Goal: Task Accomplishment & Management: Use online tool/utility

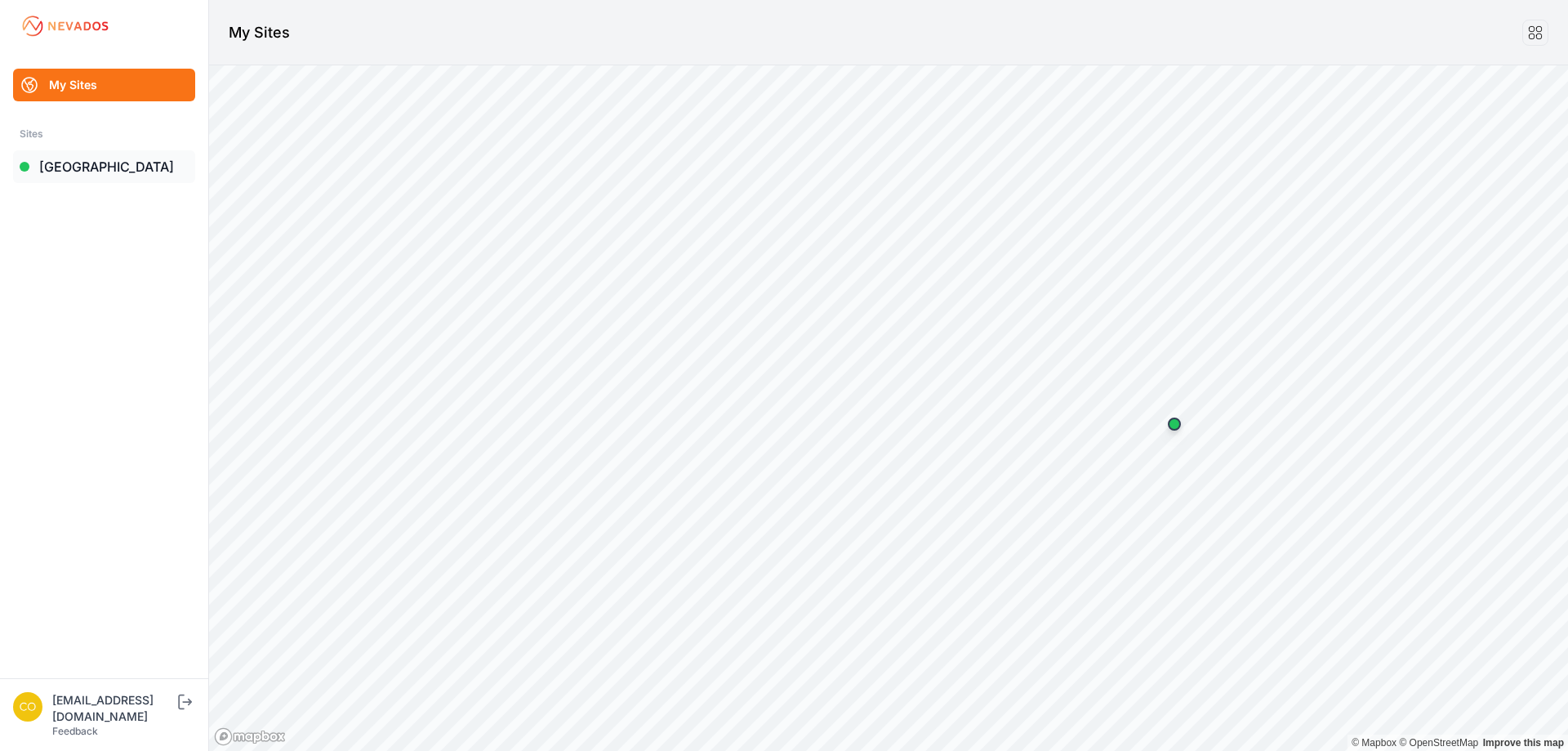
click at [65, 167] on link "[GEOGRAPHIC_DATA]" at bounding box center [104, 166] width 182 height 32
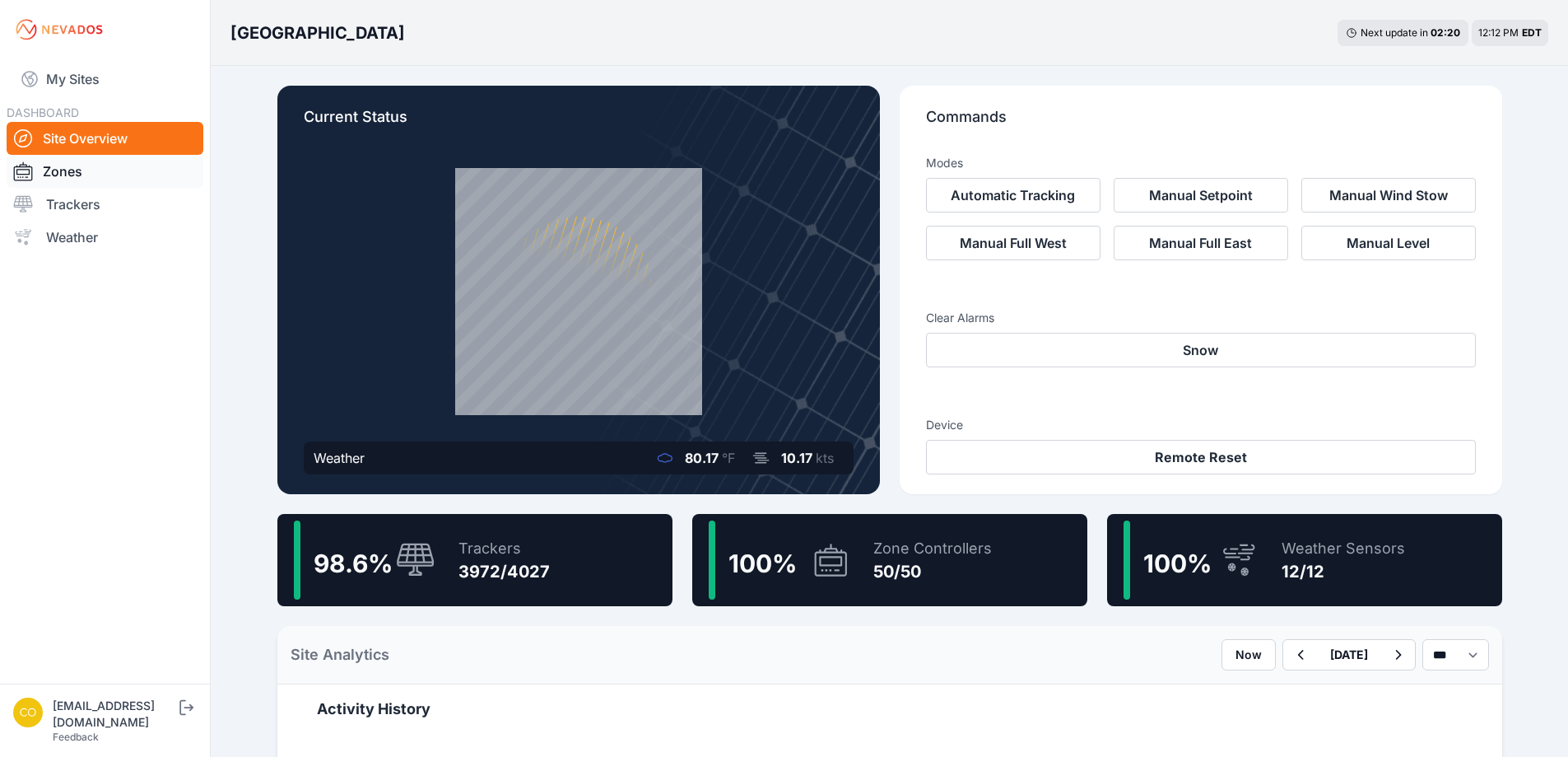
click at [77, 185] on link "Zones" at bounding box center [105, 171] width 197 height 33
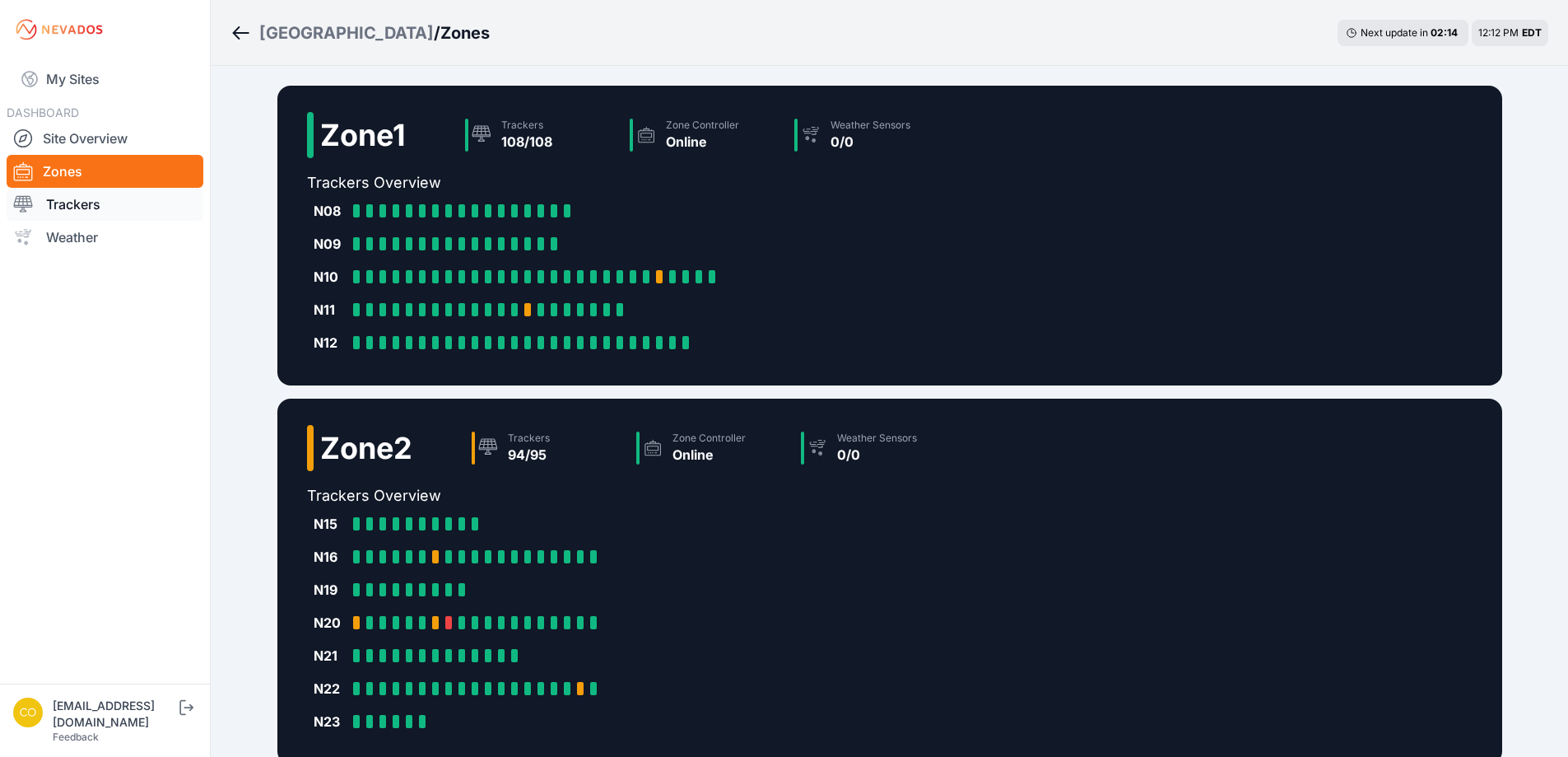
click at [68, 208] on link "Trackers" at bounding box center [105, 204] width 197 height 33
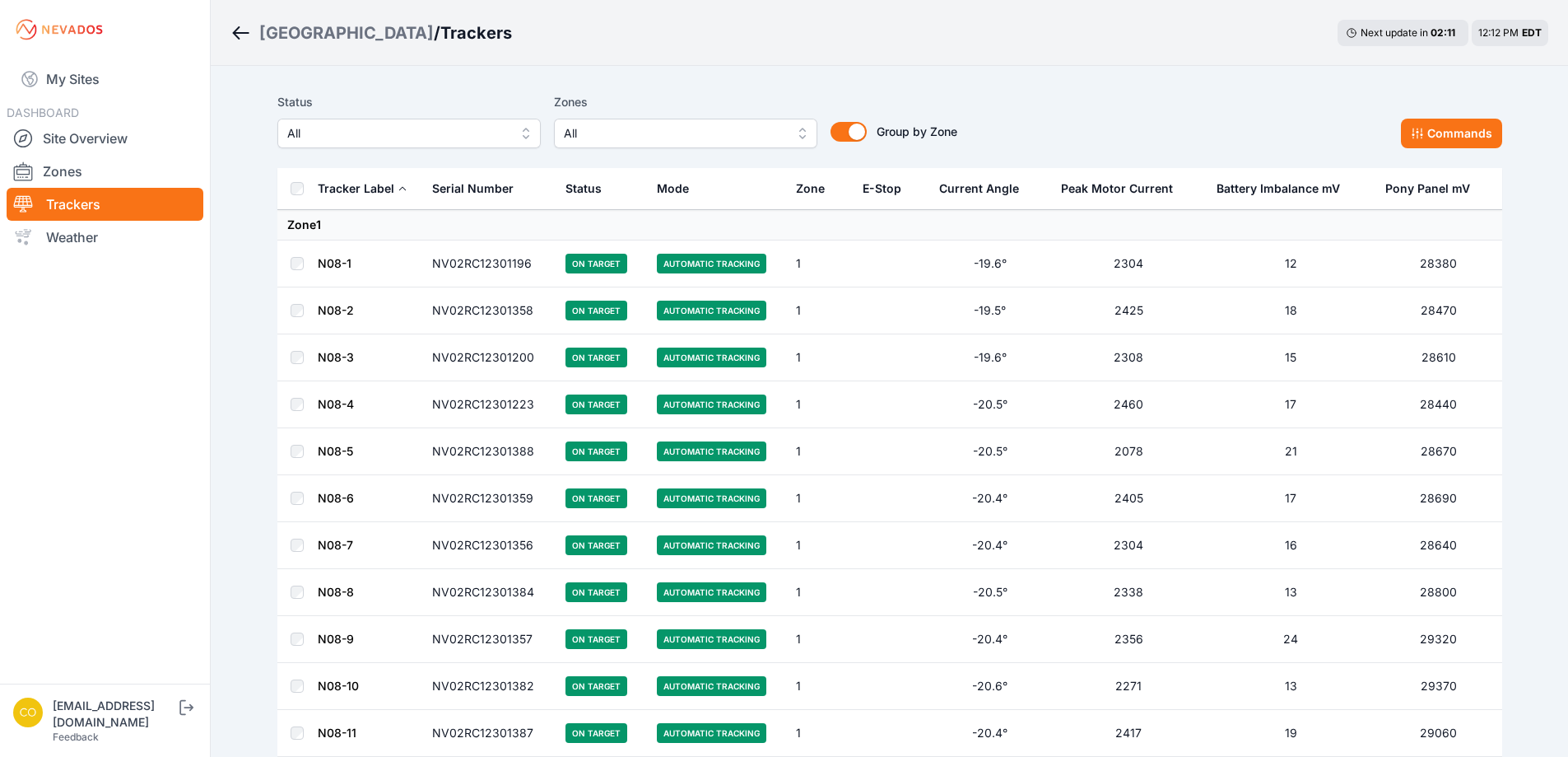
click at [618, 137] on span "All" at bounding box center [674, 133] width 221 height 20
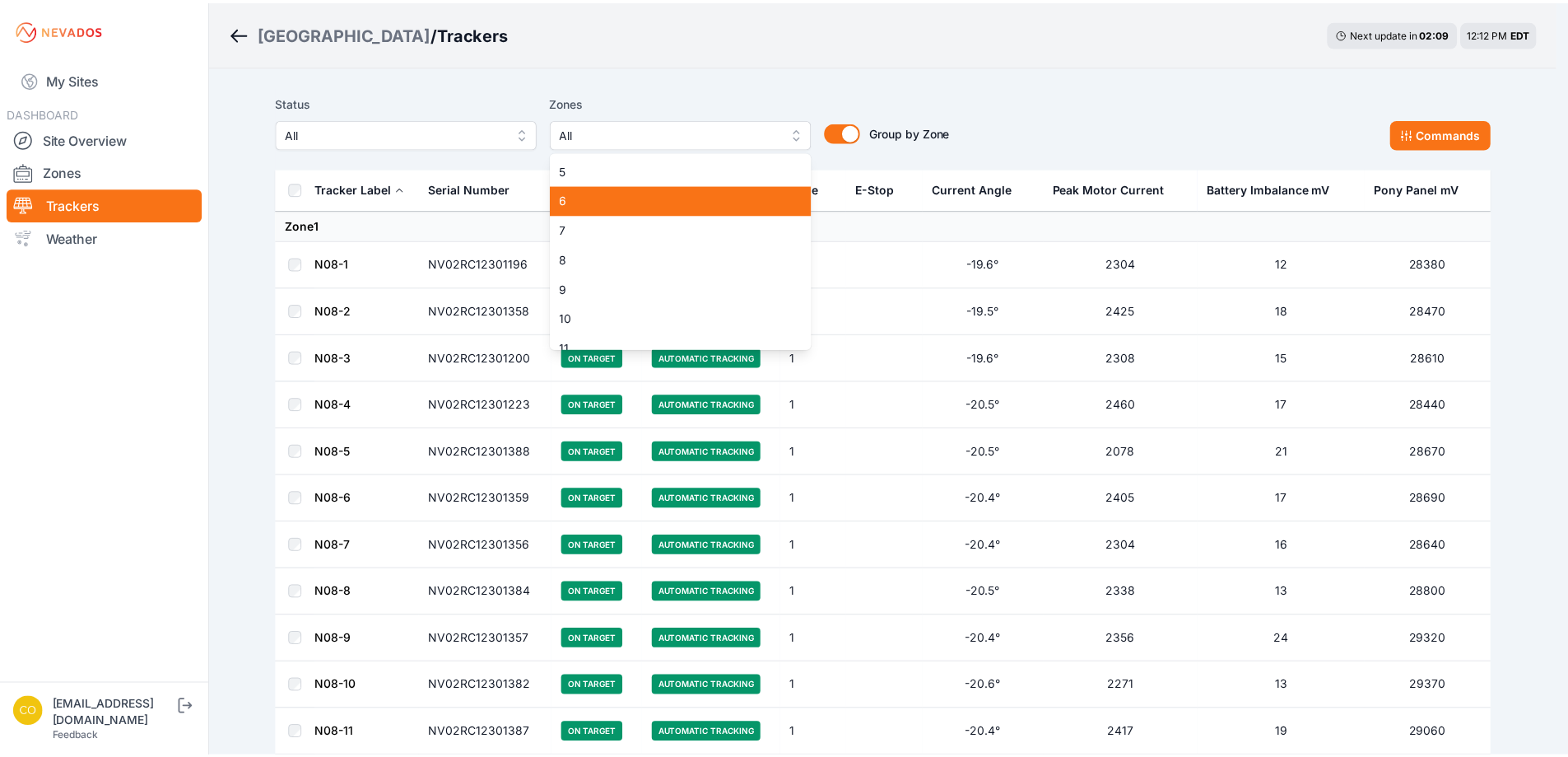
scroll to position [165, 0]
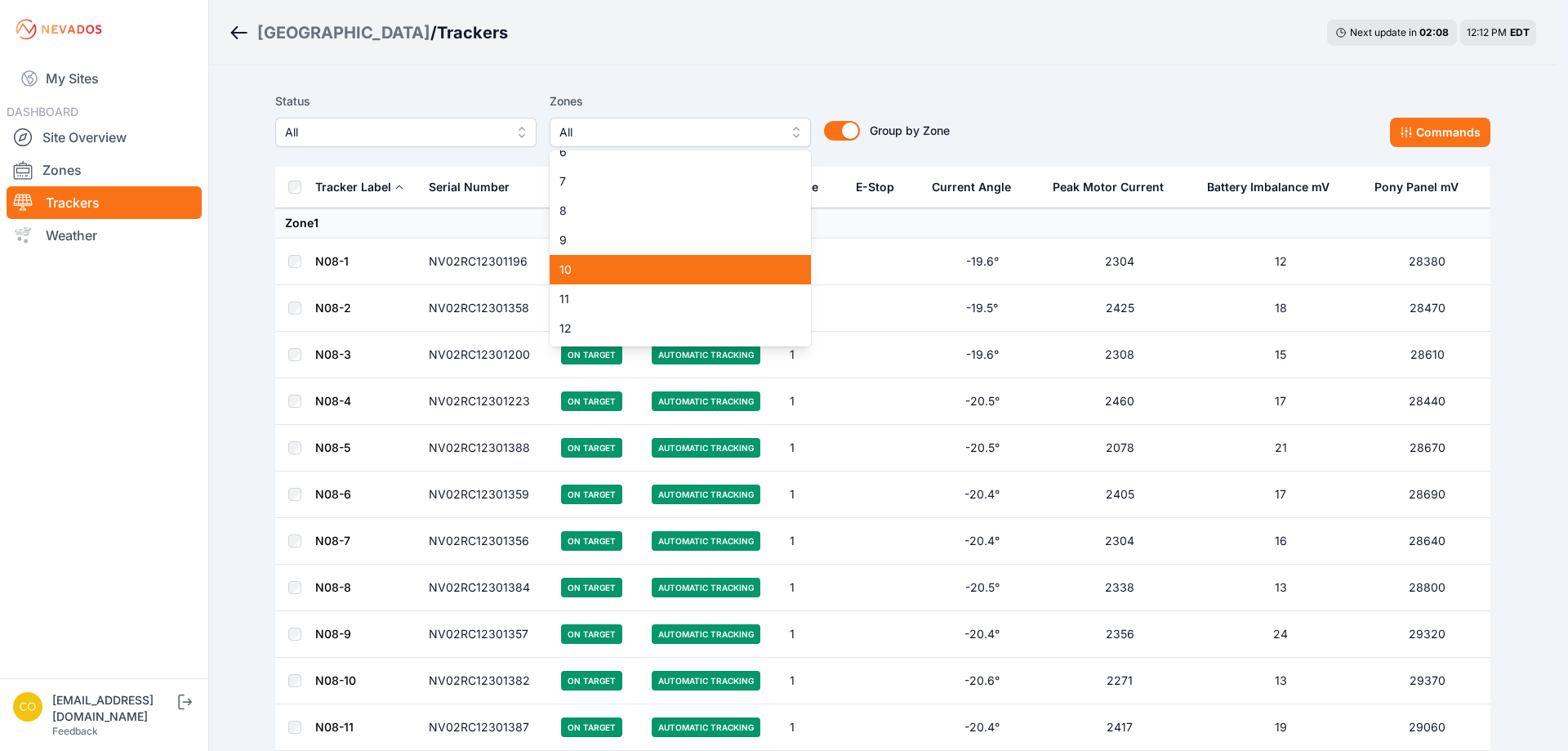
click at [603, 262] on span "10" at bounding box center [670, 269] width 222 height 16
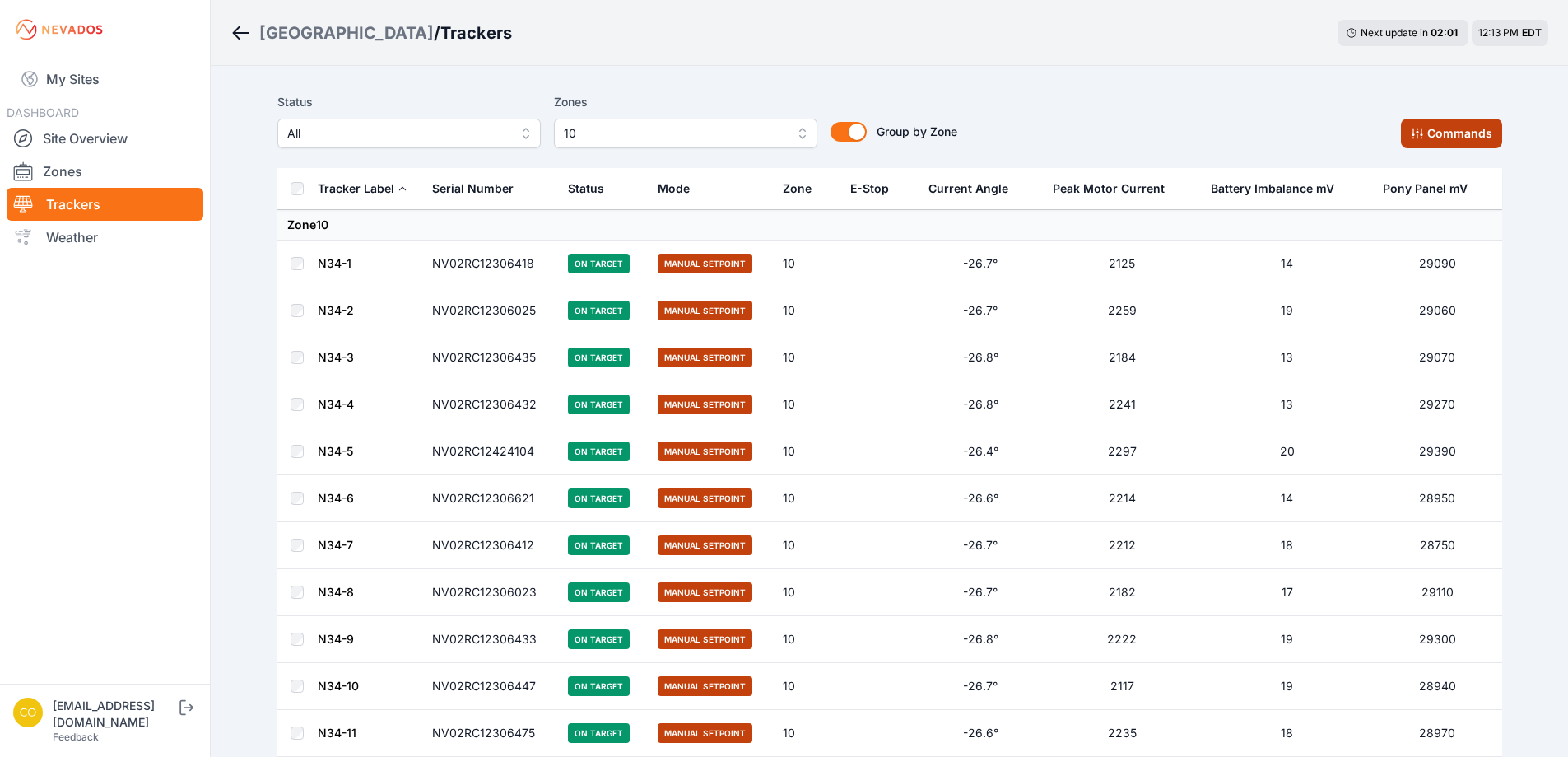
click at [1417, 133] on icon at bounding box center [1418, 133] width 13 height 13
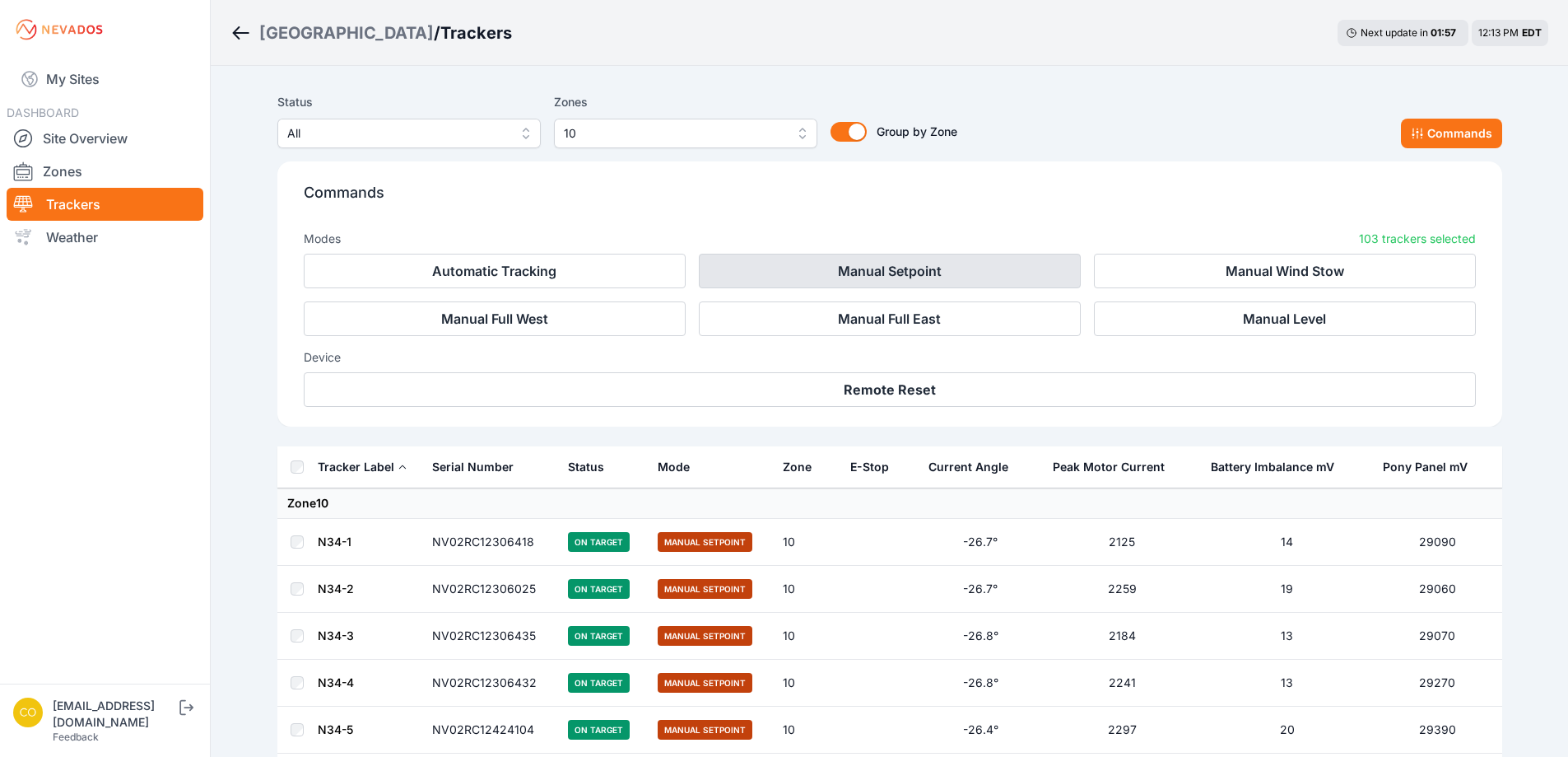
click at [771, 262] on button "Manual Setpoint" at bounding box center [889, 271] width 382 height 34
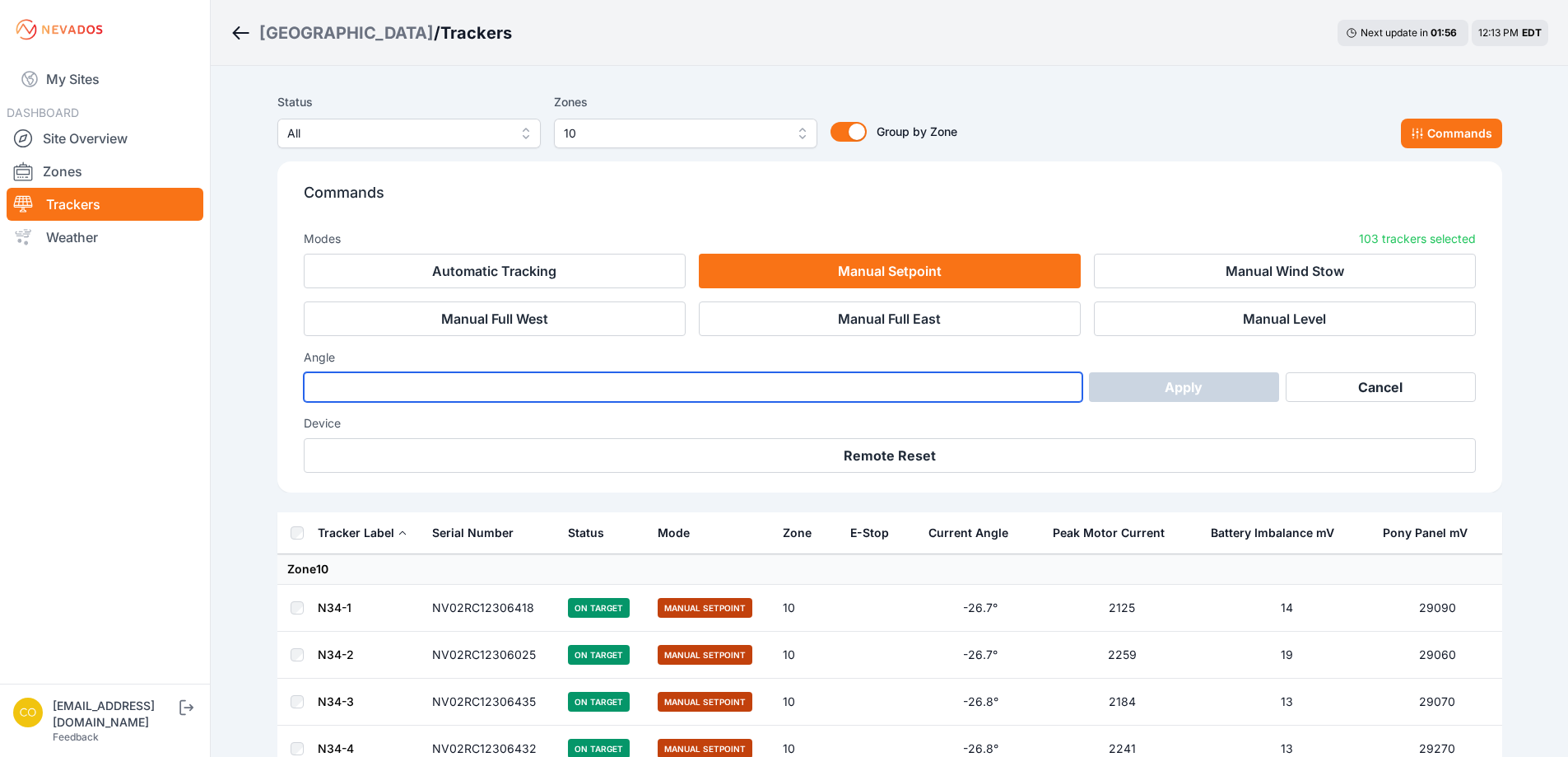
click at [870, 392] on input "number" at bounding box center [693, 387] width 780 height 30
type input "**"
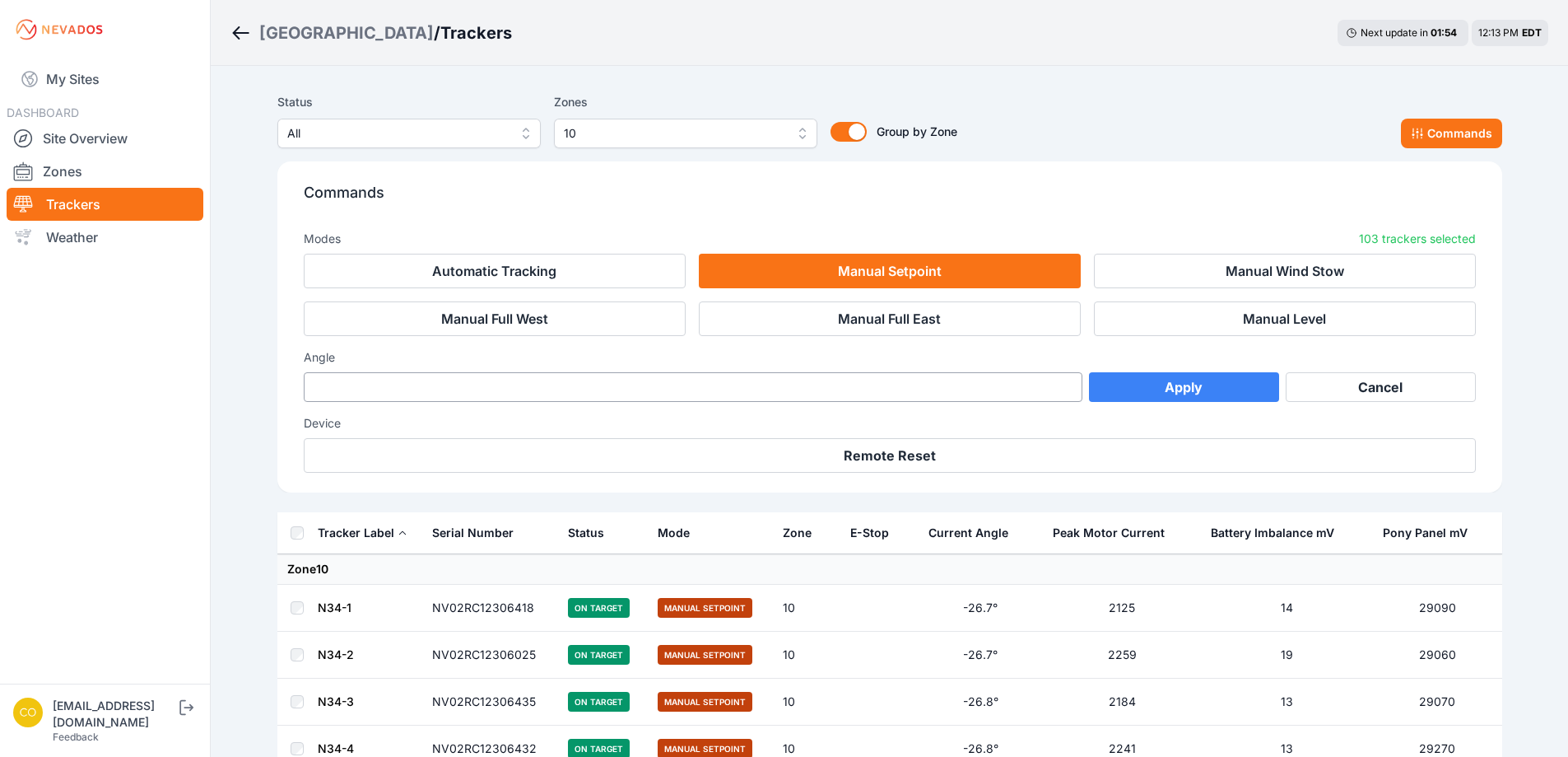
click at [1169, 391] on button "Apply" at bounding box center [1183, 387] width 190 height 30
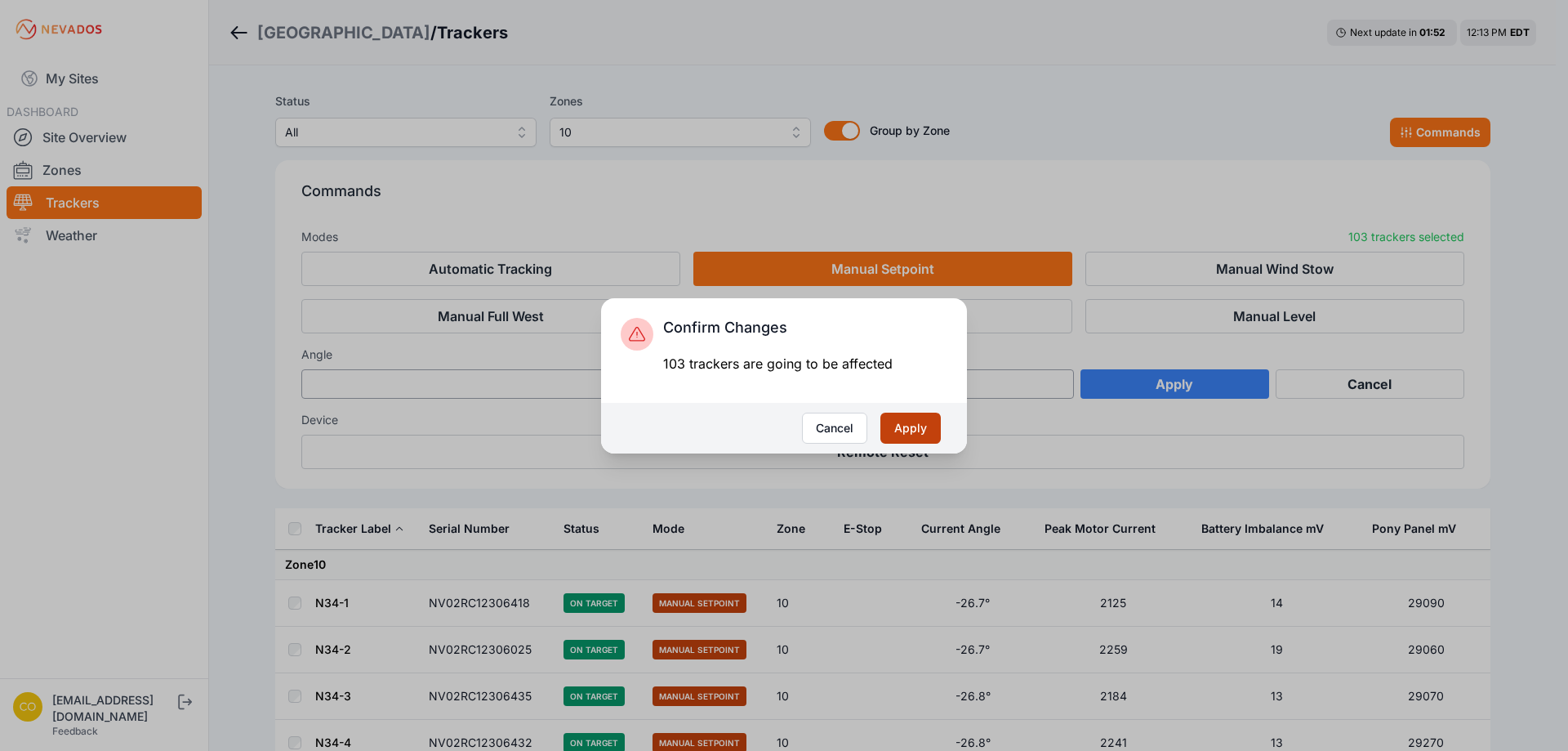
click at [917, 427] on button "Apply" at bounding box center [910, 427] width 61 height 31
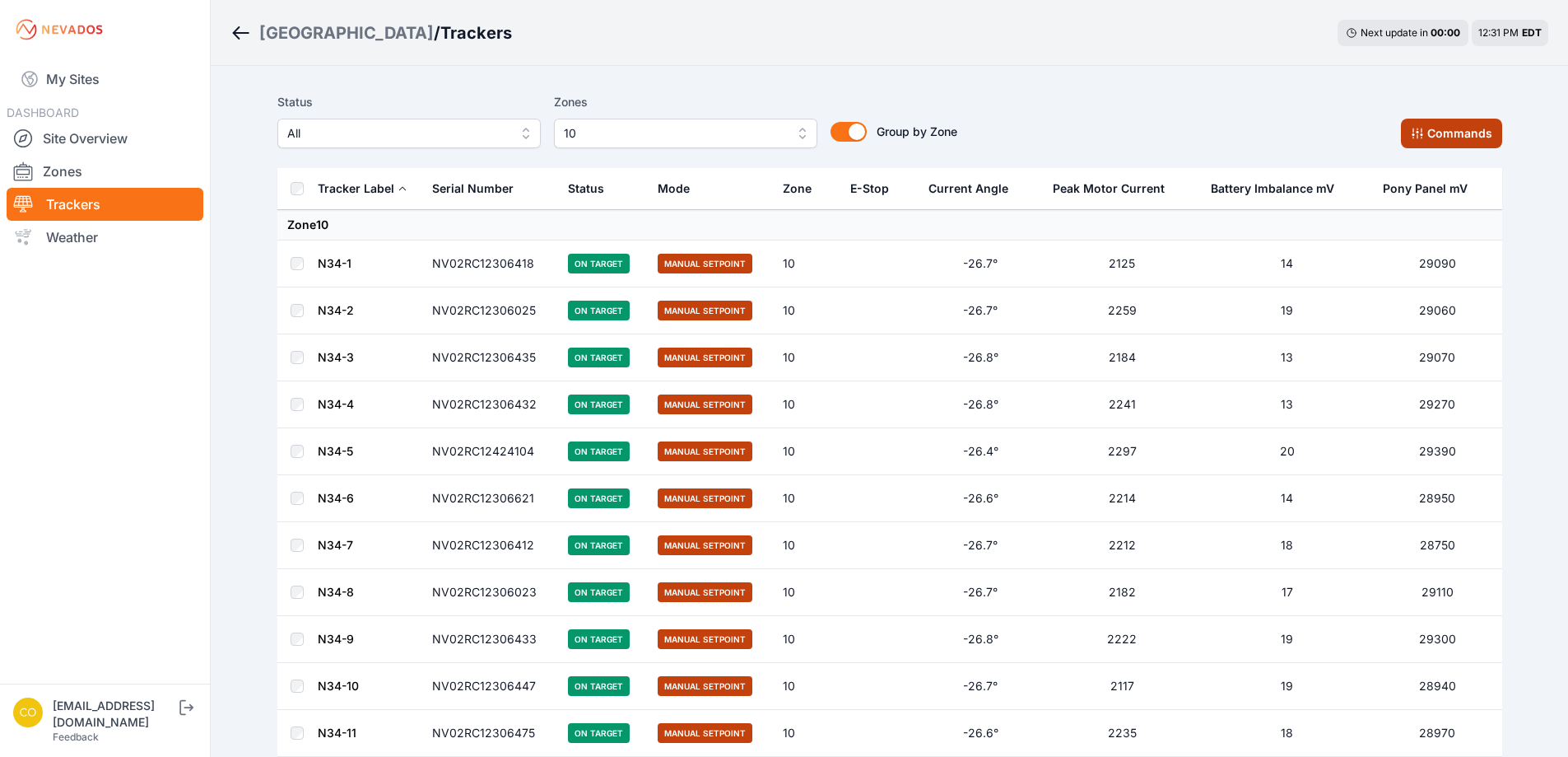
click at [1463, 127] on button "Commands" at bounding box center [1451, 133] width 101 height 30
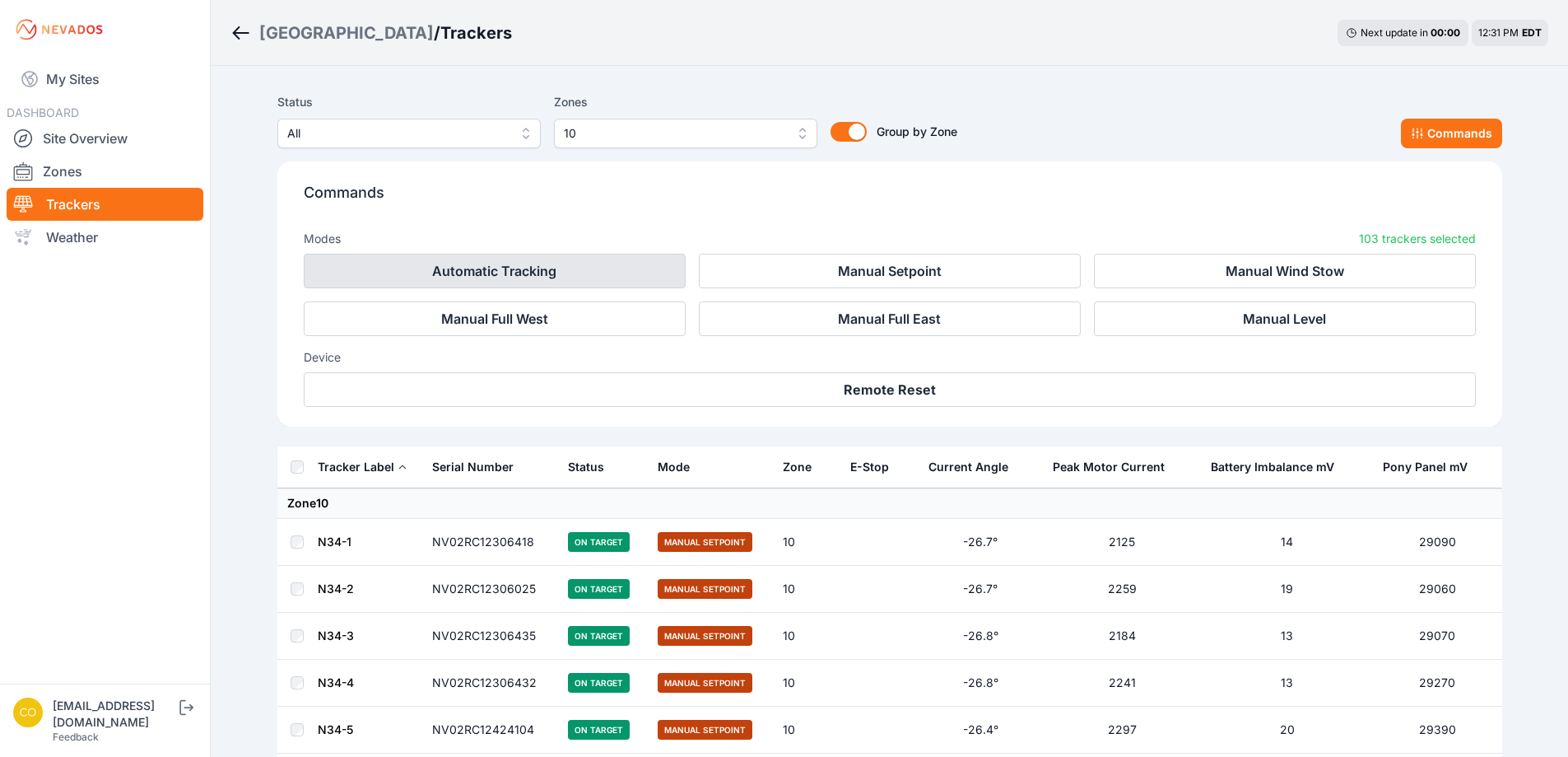
click at [579, 256] on button "Automatic Tracking" at bounding box center [494, 271] width 382 height 34
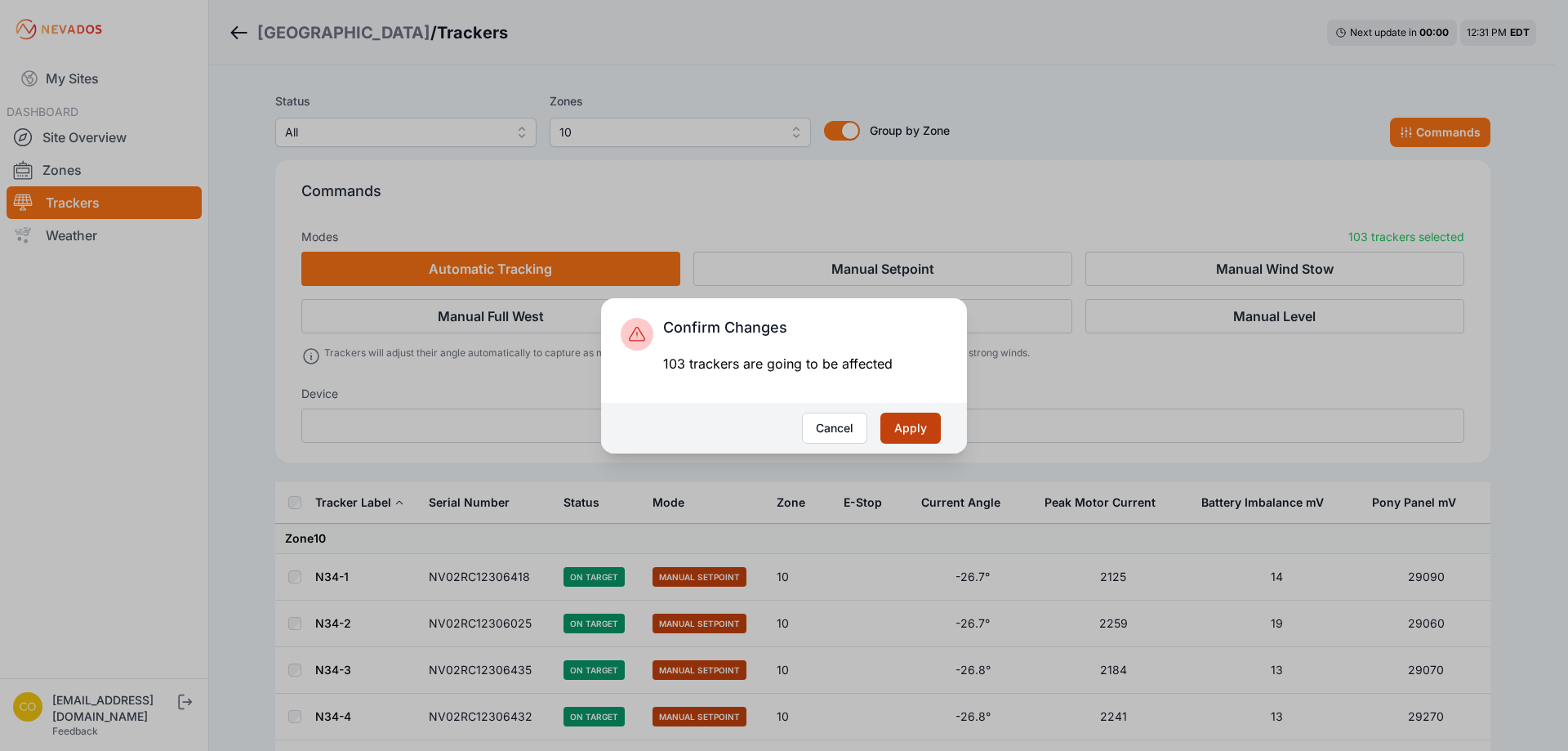
click at [898, 418] on button "Apply" at bounding box center [910, 427] width 61 height 31
